Goal: Use online tool/utility: Utilize a website feature to perform a specific function

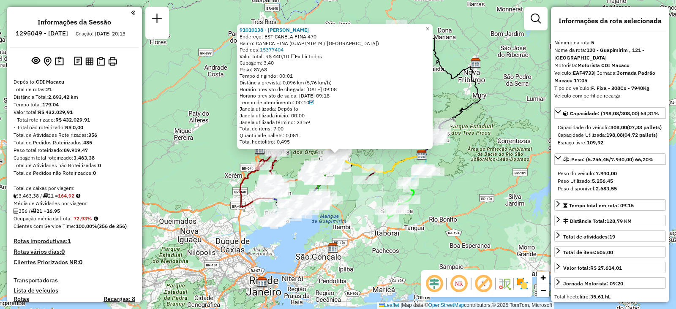
select select "**********"
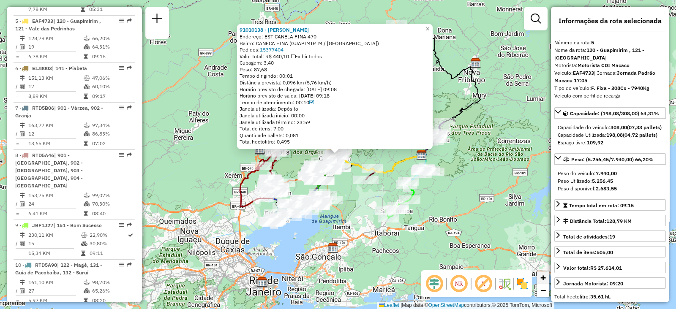
click at [544, 279] on span "+" at bounding box center [543, 278] width 5 height 11
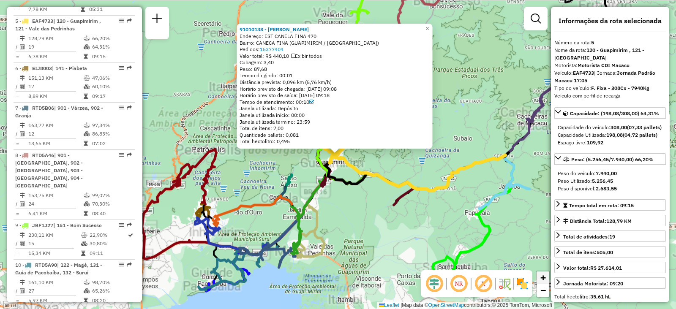
click at [544, 279] on span "+" at bounding box center [543, 278] width 5 height 11
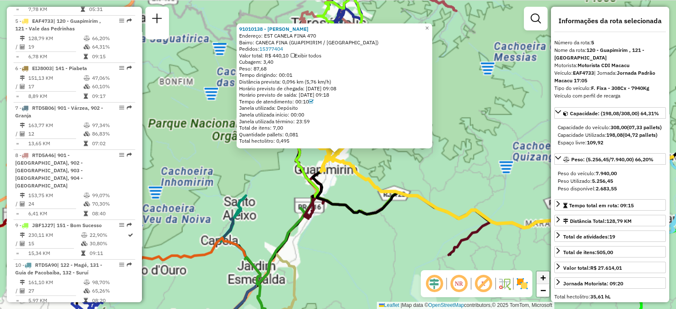
click at [544, 279] on span "+" at bounding box center [543, 278] width 5 height 11
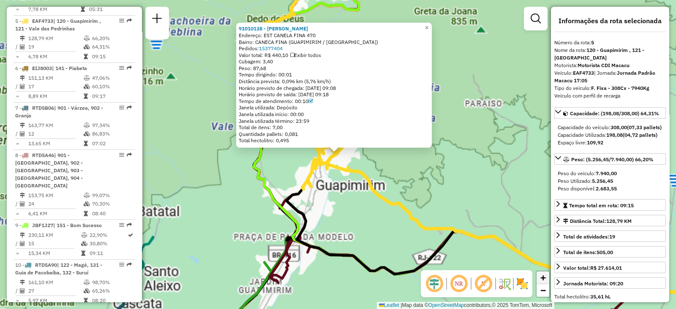
click at [544, 279] on span "+" at bounding box center [543, 278] width 5 height 11
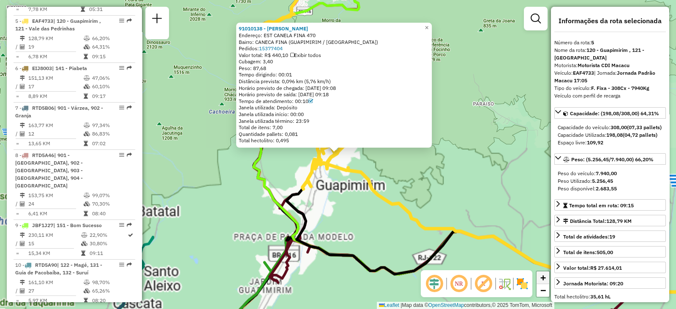
click at [544, 279] on span "+" at bounding box center [543, 278] width 5 height 11
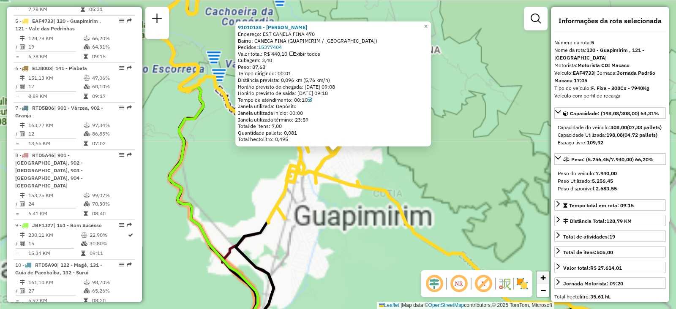
click at [544, 279] on span "+" at bounding box center [543, 278] width 5 height 11
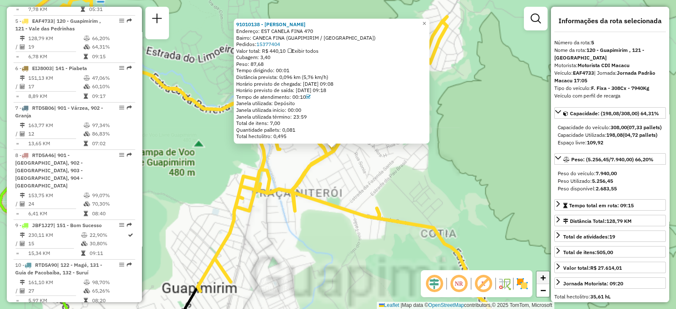
click at [544, 279] on span "+" at bounding box center [543, 278] width 5 height 11
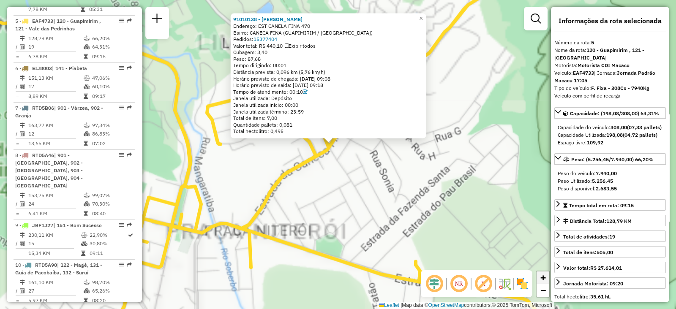
click at [544, 279] on span "+" at bounding box center [543, 278] width 5 height 11
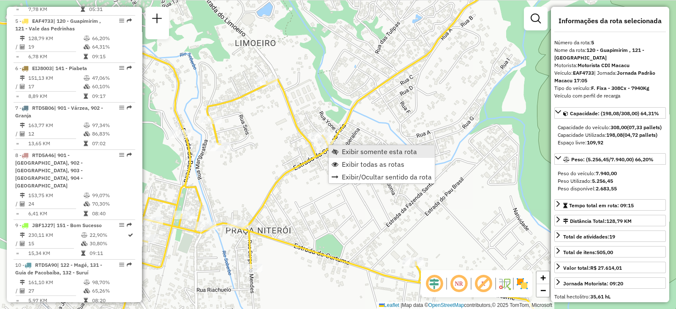
click at [336, 148] on span "Exibir somente esta rota" at bounding box center [335, 151] width 7 height 7
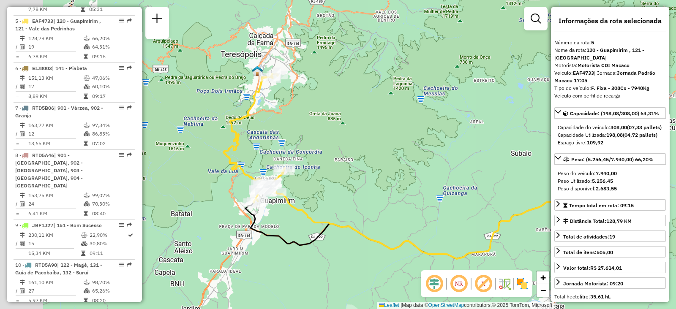
drag, startPoint x: 247, startPoint y: 120, endPoint x: 348, endPoint y: 138, distance: 102.3
click at [348, 138] on div "Janela de atendimento Grade de atendimento Capacidade Transportadoras Veículos …" at bounding box center [338, 154] width 676 height 309
